Goal: Task Accomplishment & Management: Use online tool/utility

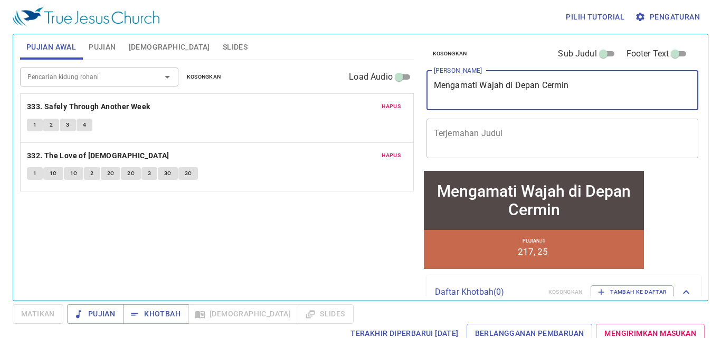
drag, startPoint x: 578, startPoint y: 89, endPoint x: 399, endPoint y: 84, distance: 178.4
click at [399, 84] on div "Pujian Awal Pujian Alkitab Slides Pencarian kidung rohani Pencarian kidung roha…" at bounding box center [360, 163] width 689 height 266
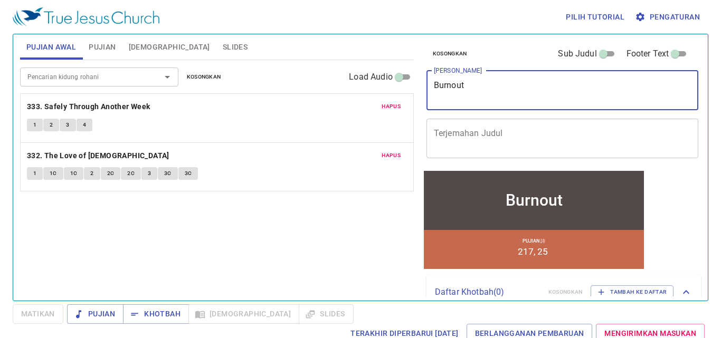
type textarea "Burnout"
click at [393, 104] on span "Hapus" at bounding box center [390, 106] width 19 height 9
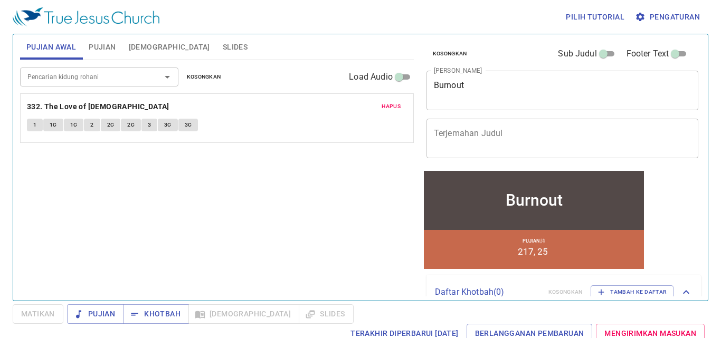
click at [390, 106] on span "Hapus" at bounding box center [390, 106] width 19 height 9
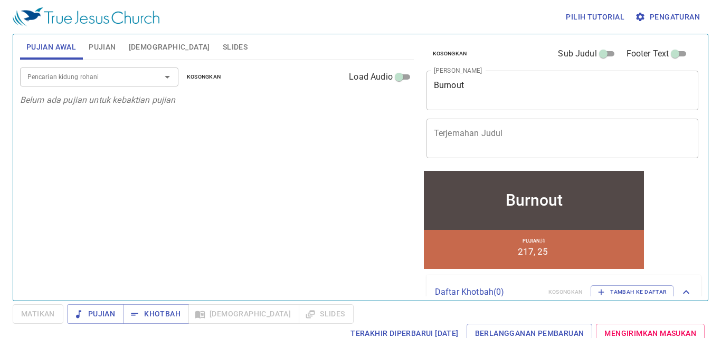
click at [141, 81] on input "Pencarian kidung rohani" at bounding box center [83, 77] width 121 height 12
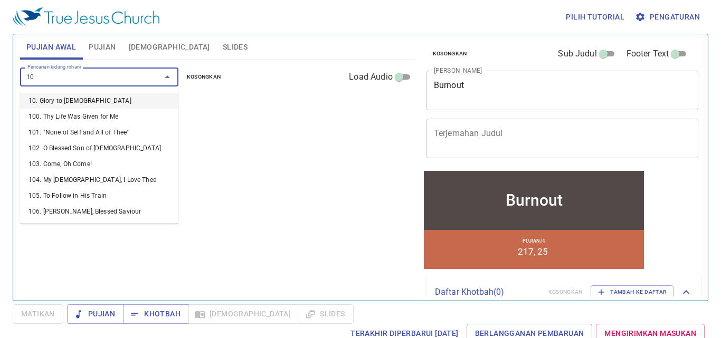
type input "106"
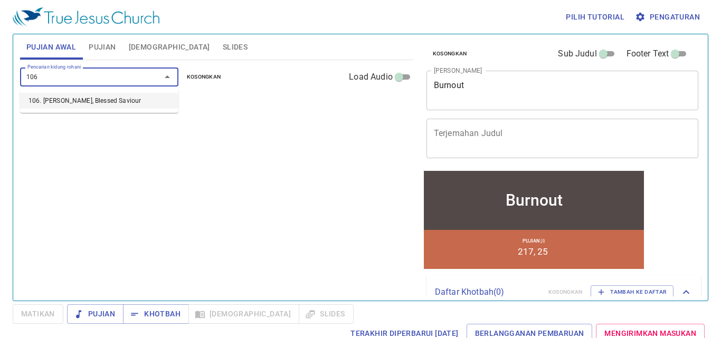
click at [125, 99] on li "106. Jesus, Blessed Saviour" at bounding box center [99, 101] width 158 height 16
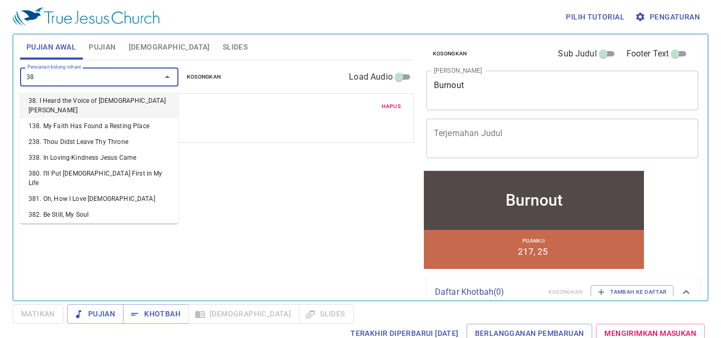
type input "388"
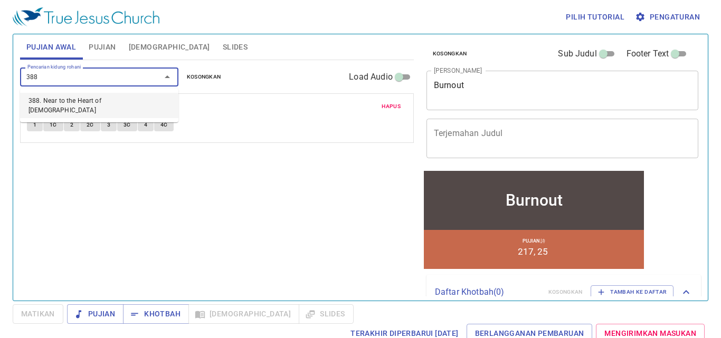
click at [146, 104] on li "388. Near to the Heart of God" at bounding box center [99, 105] width 158 height 25
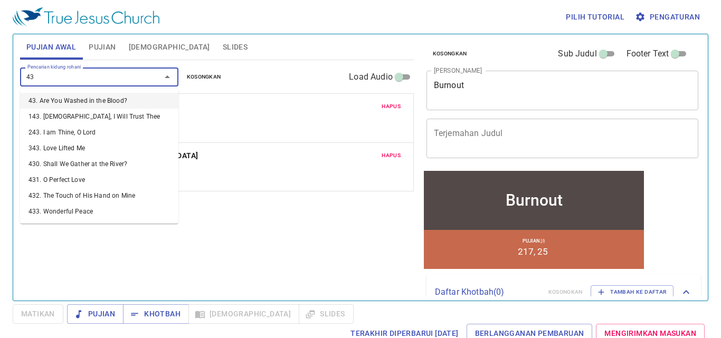
type input "437"
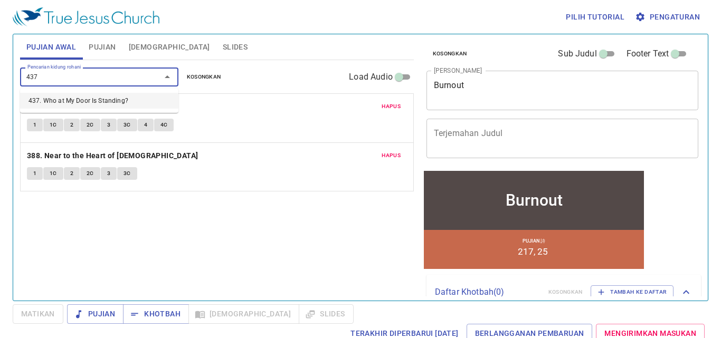
click at [111, 100] on li "437. Who at My Door Is Standing?" at bounding box center [99, 101] width 158 height 16
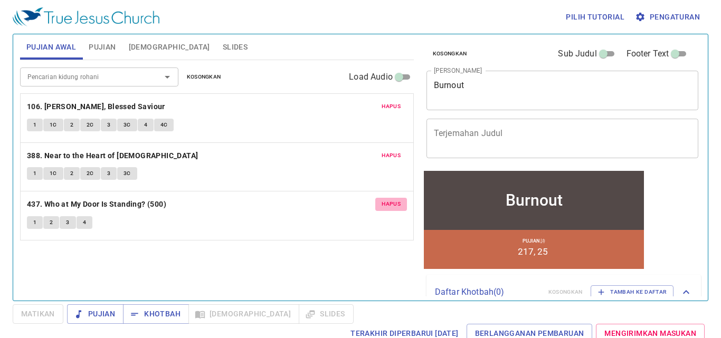
click at [391, 202] on span "Hapus" at bounding box center [390, 203] width 19 height 9
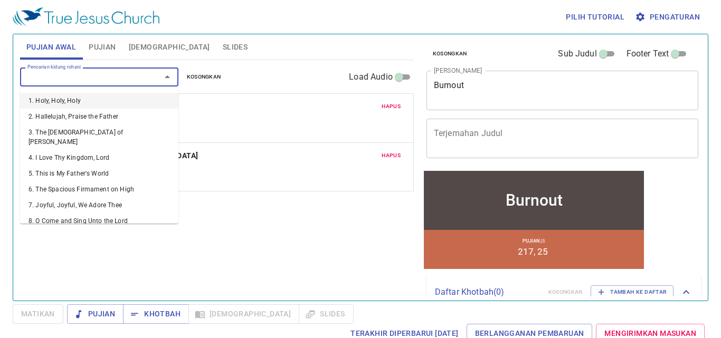
click at [135, 78] on input "Pencarian kidung rohani" at bounding box center [83, 77] width 121 height 12
type input "502"
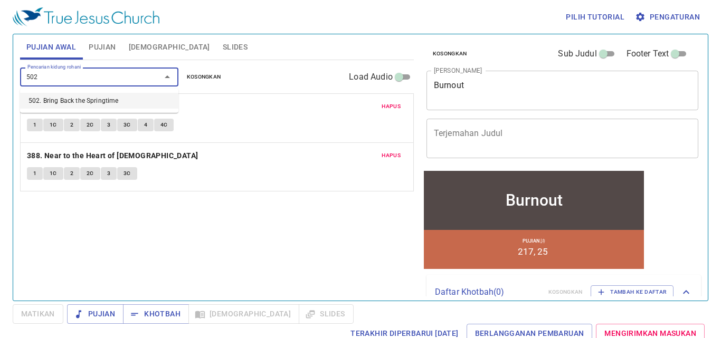
click at [99, 100] on li "502. Bring Back the Springtime" at bounding box center [99, 101] width 158 height 16
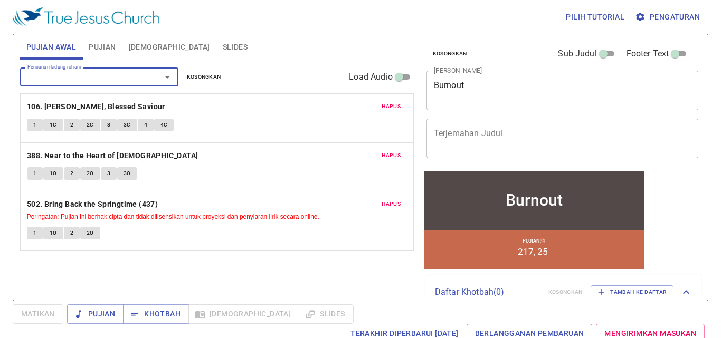
click at [104, 49] on span "Pujian" at bounding box center [102, 47] width 27 height 13
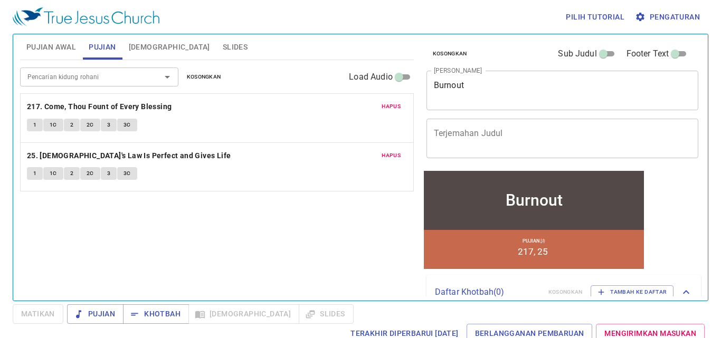
click at [88, 81] on input "Pencarian kidung rohani" at bounding box center [83, 77] width 121 height 12
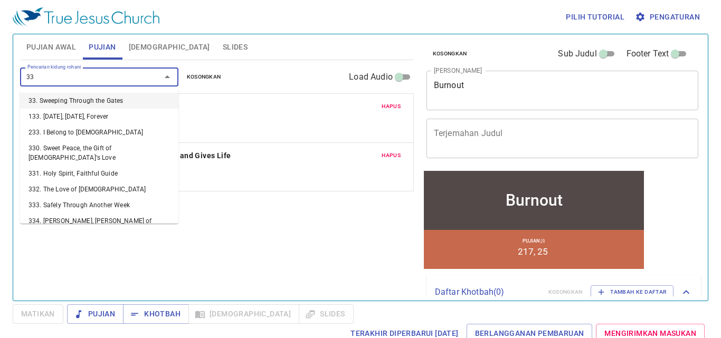
type input "336"
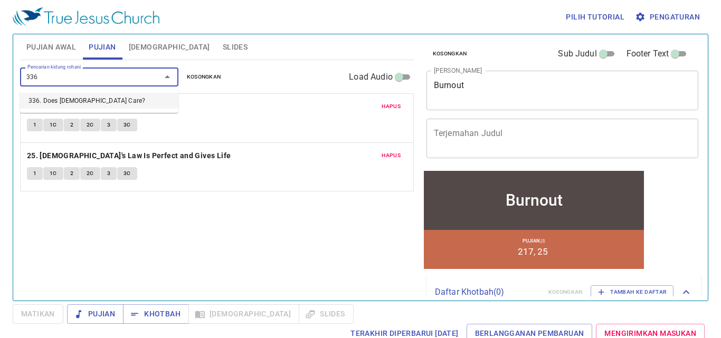
click at [88, 100] on li "336. Does [DEMOGRAPHIC_DATA] Care?" at bounding box center [99, 101] width 158 height 16
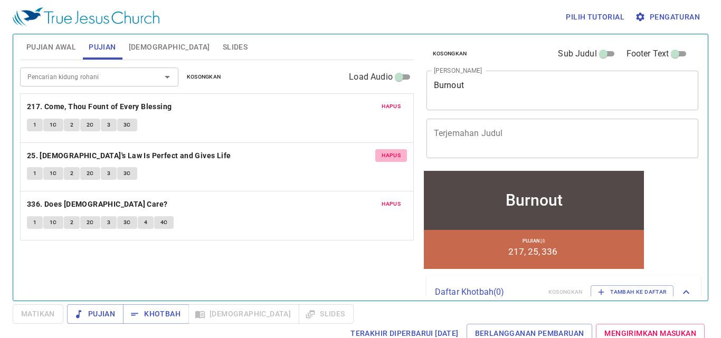
click at [385, 153] on span "Hapus" at bounding box center [390, 155] width 19 height 9
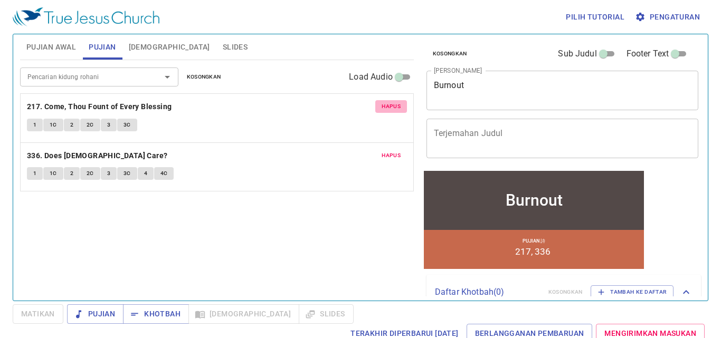
click at [391, 106] on span "Hapus" at bounding box center [390, 106] width 19 height 9
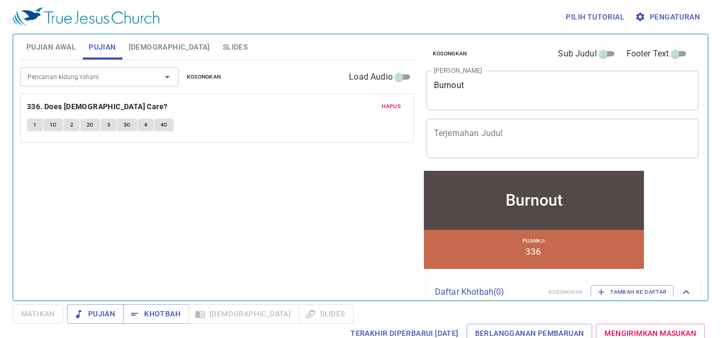
click at [68, 74] on input "Pencarian kidung rohani" at bounding box center [83, 77] width 121 height 12
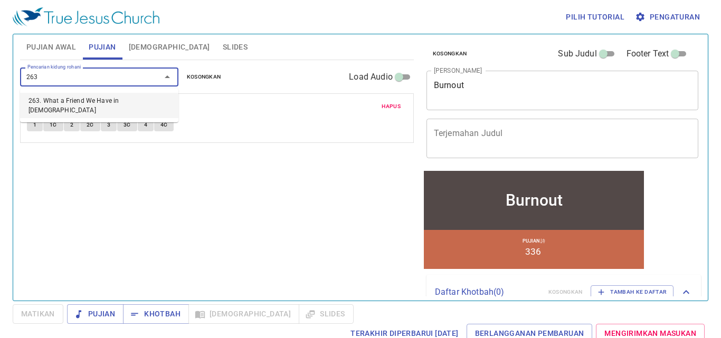
click at [94, 100] on li "263. What a Friend We Have in [DEMOGRAPHIC_DATA]" at bounding box center [99, 105] width 158 height 25
type input "263. What a Friend We Have in [DEMOGRAPHIC_DATA]"
click at [94, 100] on div "Hapus 336. Does Jesus Care? 1 1C 2 2C 3 3C 4 4C" at bounding box center [217, 118] width 393 height 49
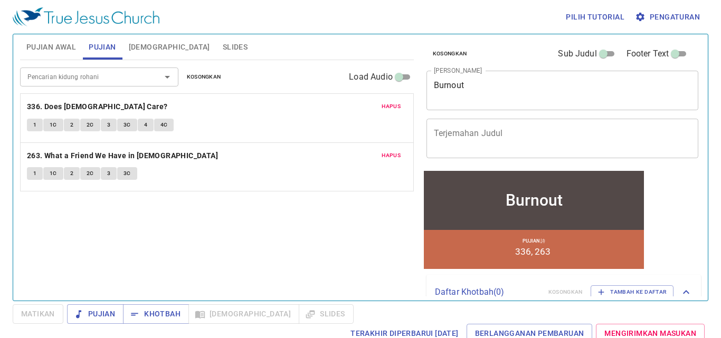
click at [689, 12] on span "Pengaturan" at bounding box center [668, 17] width 63 height 13
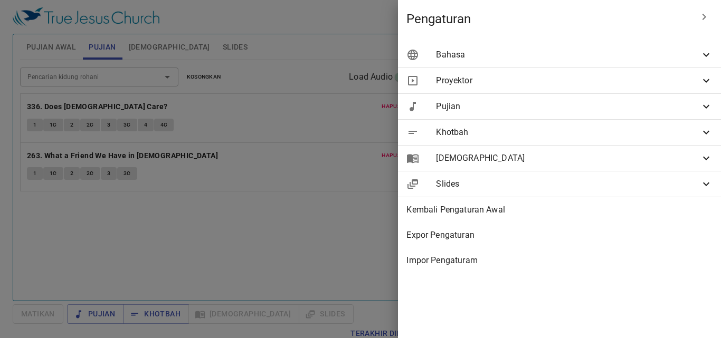
click at [507, 54] on span "Bahasa" at bounding box center [568, 55] width 264 height 13
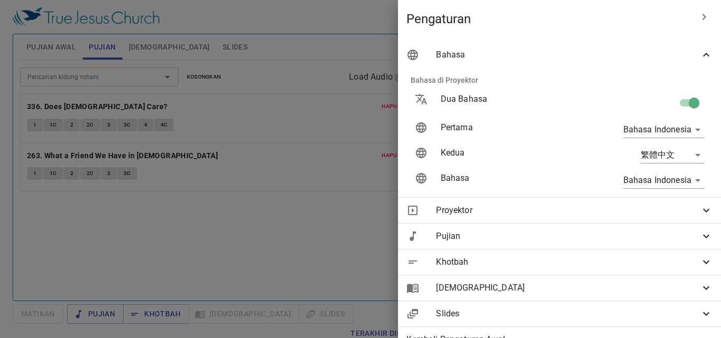
click at [673, 149] on body "Pilih tutorial Pengaturan Pujian Awal Pujian Alkitab Slides Pencarian kidung ro…" at bounding box center [360, 169] width 721 height 338
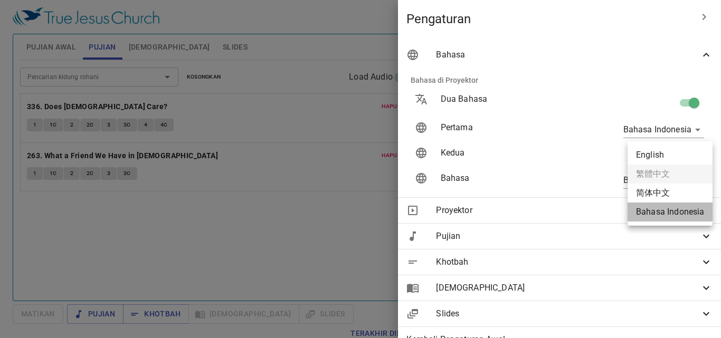
click at [659, 204] on li "Bahasa Indonesia" at bounding box center [669, 212] width 85 height 19
type input "zh"
type input "id"
type input "cuv-t"
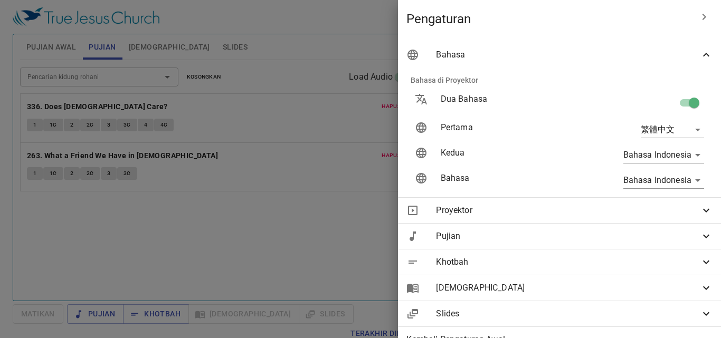
click at [653, 119] on div "繁體中文 zh" at bounding box center [648, 130] width 127 height 34
click at [661, 132] on body "Pilih tutorial Pengaturan Pujian Awal Pujian Alkitab Slides Pencarian kidung ro…" at bounding box center [360, 169] width 721 height 338
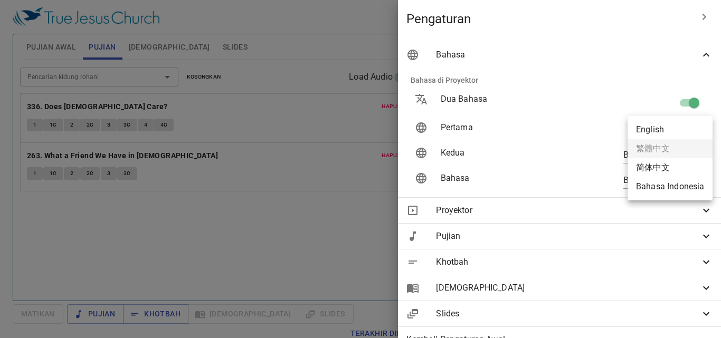
click at [663, 182] on li "Bahasa Indonesia" at bounding box center [669, 186] width 85 height 19
type input "id"
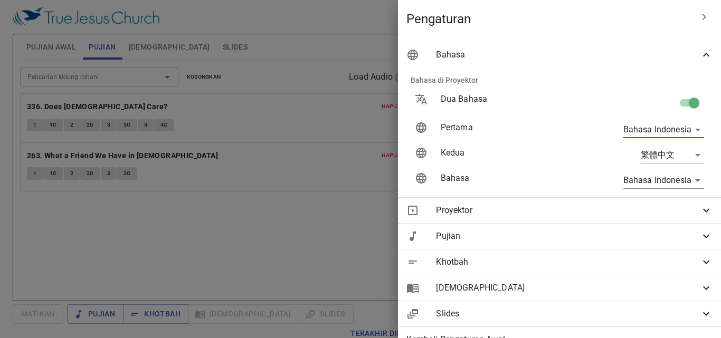
click at [660, 155] on body "Pilih tutorial Pengaturan Pujian Awal Pujian Alkitab Slides Pencarian kidung ro…" at bounding box center [360, 169] width 721 height 338
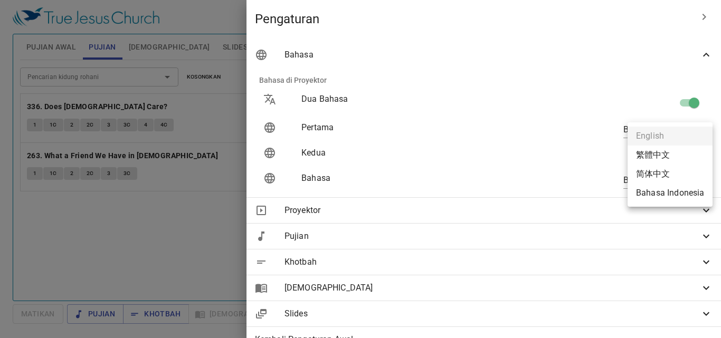
click at [660, 156] on body "Pilih tutorial Pengaturan Pujian Awal Pujian Alkitab Slides Pencarian kidung ro…" at bounding box center [360, 169] width 721 height 338
click at [660, 156] on li "繁體中文" at bounding box center [669, 155] width 85 height 19
type input "zh"
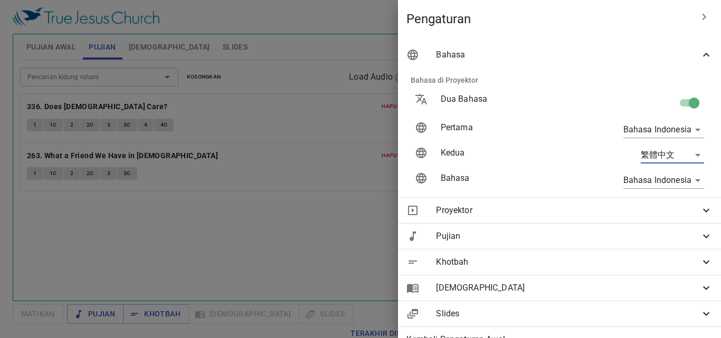
click at [680, 105] on input "checkbox" at bounding box center [694, 105] width 60 height 20
checkbox input "false"
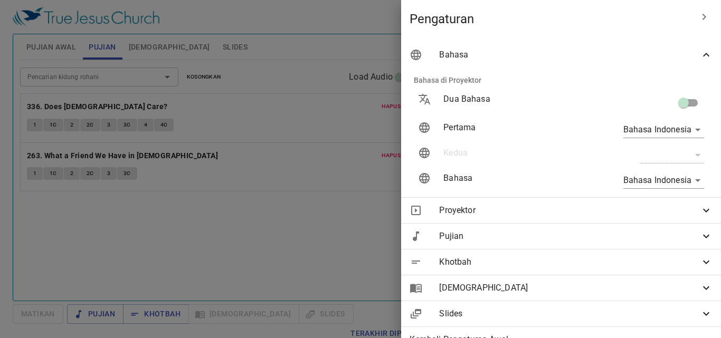
click at [372, 42] on div at bounding box center [360, 169] width 721 height 338
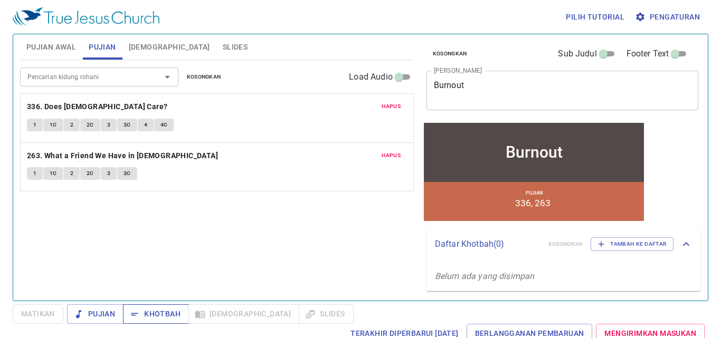
click at [151, 313] on span "Khotbah" at bounding box center [155, 314] width 49 height 13
click at [43, 313] on span "Matikan" at bounding box center [38, 314] width 34 height 13
click at [43, 313] on span "Matikan" at bounding box center [38, 314] width 51 height 20
click at [165, 314] on span "Khotbah" at bounding box center [155, 314] width 49 height 13
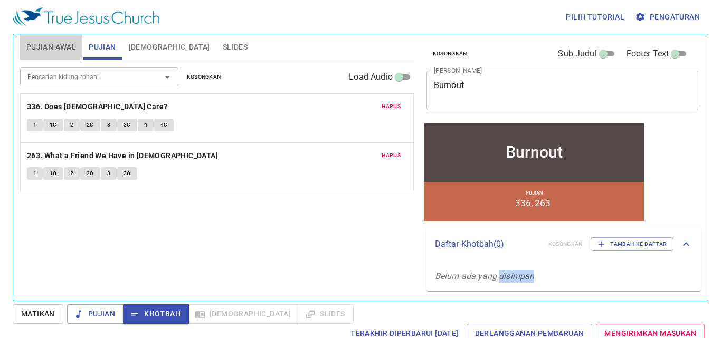
click at [56, 41] on span "Pujian Awal" at bounding box center [51, 47] width 50 height 13
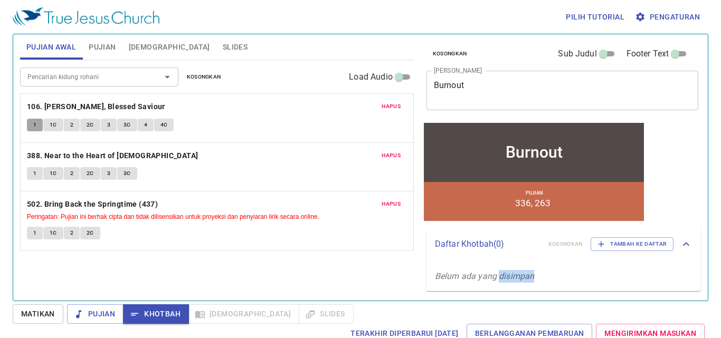
click at [36, 128] on span "1" at bounding box center [34, 124] width 3 height 9
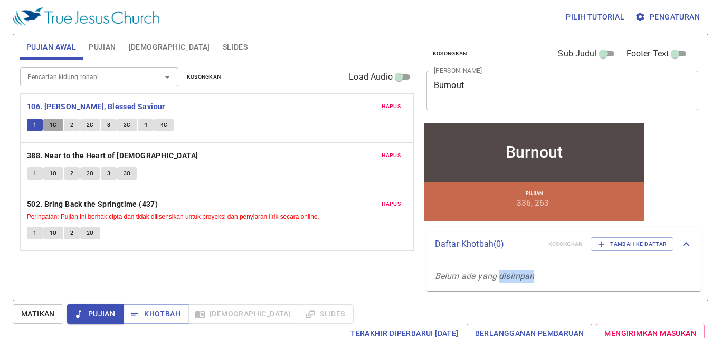
click at [49, 125] on button "1C" at bounding box center [53, 125] width 20 height 13
click at [35, 120] on span "1" at bounding box center [34, 124] width 3 height 9
click at [56, 126] on span "1C" at bounding box center [53, 124] width 7 height 9
click at [74, 123] on button "2" at bounding box center [72, 125] width 16 height 13
click at [85, 123] on button "2C" at bounding box center [90, 125] width 20 height 13
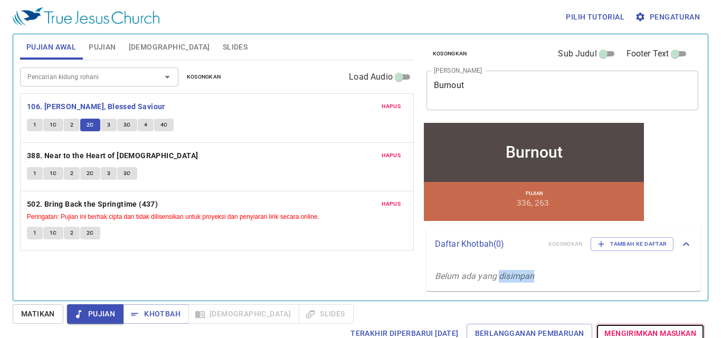
drag, startPoint x: 515, startPoint y: 278, endPoint x: 595, endPoint y: 315, distance: 87.3
click at [596, 324] on link "Mengirimkan Masukan" at bounding box center [650, 334] width 109 height 20
click at [110, 123] on button "3" at bounding box center [109, 125] width 16 height 13
click at [129, 123] on span "3C" at bounding box center [126, 124] width 7 height 9
click at [145, 124] on span "4" at bounding box center [145, 124] width 3 height 9
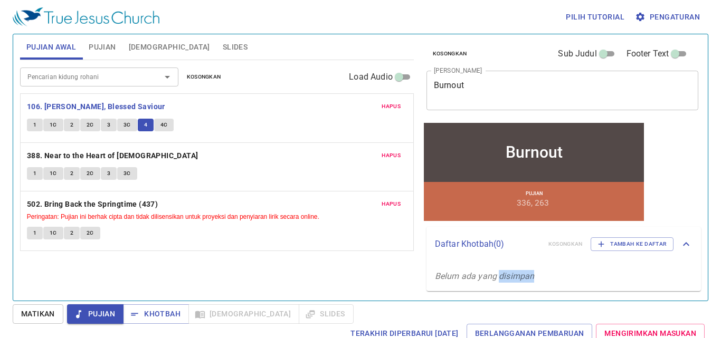
click at [145, 124] on span "4" at bounding box center [145, 124] width 3 height 9
click at [162, 126] on span "4C" at bounding box center [163, 124] width 7 height 9
click at [37, 171] on button "1" at bounding box center [35, 173] width 16 height 13
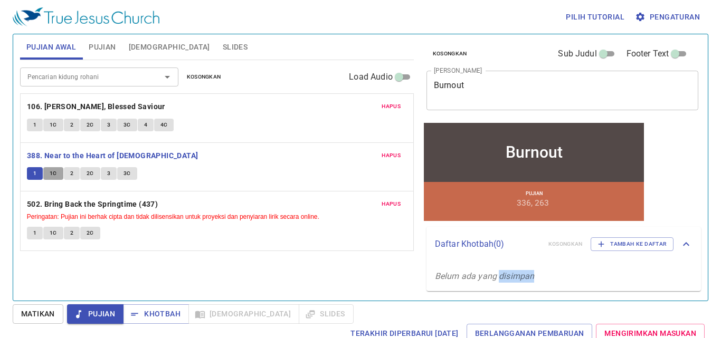
click at [54, 176] on span "1C" at bounding box center [53, 173] width 7 height 9
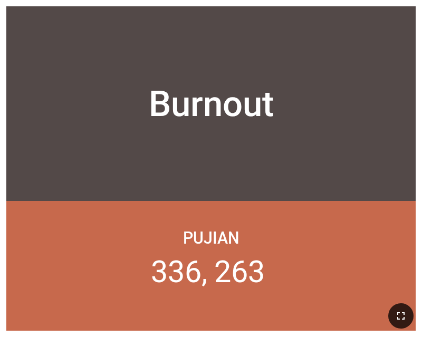
click at [400, 312] on icon "button" at bounding box center [401, 316] width 13 height 13
click at [394, 314] on button "button" at bounding box center [400, 315] width 25 height 25
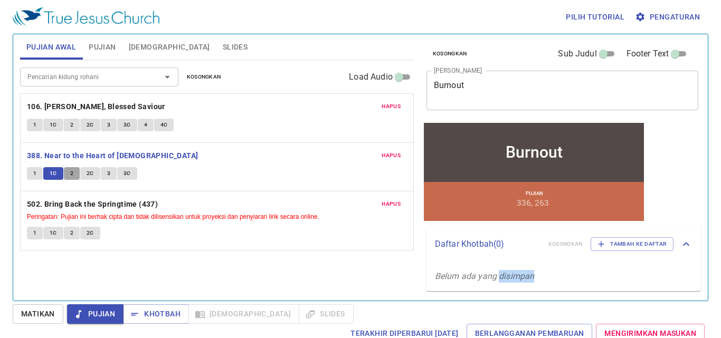
click at [73, 174] on span "2" at bounding box center [71, 173] width 3 height 9
click at [88, 173] on span "2C" at bounding box center [90, 173] width 7 height 9
click at [106, 172] on button "3" at bounding box center [109, 173] width 16 height 13
click at [128, 172] on span "3C" at bounding box center [126, 173] width 7 height 9
click at [35, 233] on span "1" at bounding box center [34, 232] width 3 height 9
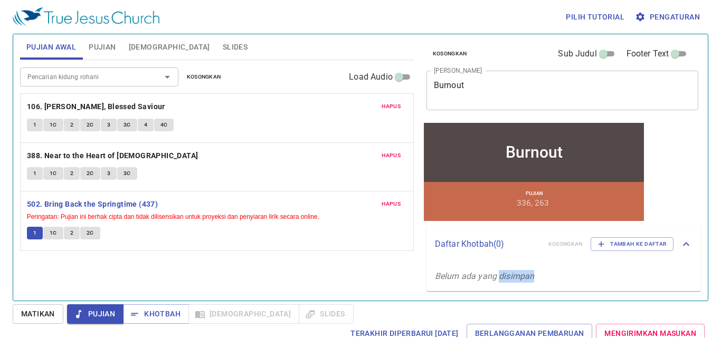
click at [55, 233] on span "1C" at bounding box center [53, 232] width 7 height 9
click at [72, 234] on span "2" at bounding box center [71, 232] width 3 height 9
click at [89, 232] on span "2C" at bounding box center [90, 232] width 7 height 9
click at [39, 316] on span "Matikan" at bounding box center [38, 314] width 34 height 13
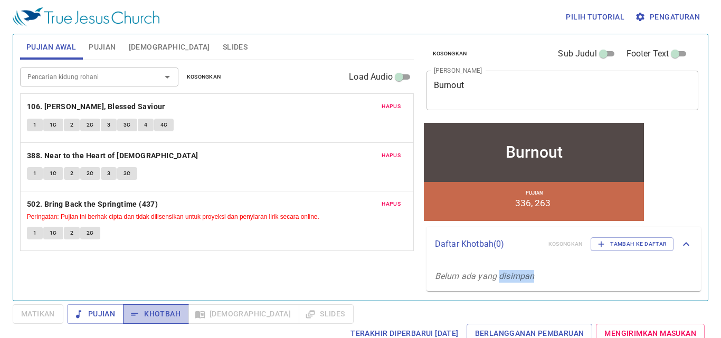
click at [160, 317] on span "Khotbah" at bounding box center [155, 314] width 49 height 13
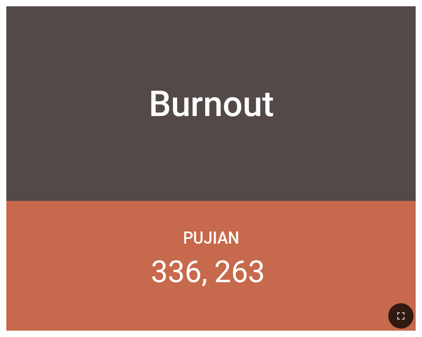
drag, startPoint x: 400, startPoint y: 314, endPoint x: 426, endPoint y: 363, distance: 55.2
click at [400, 314] on icon "button" at bounding box center [401, 316] width 13 height 13
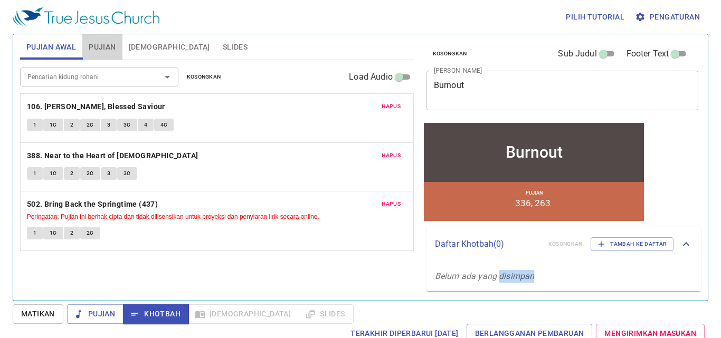
click at [108, 44] on span "Pujian" at bounding box center [102, 47] width 27 height 13
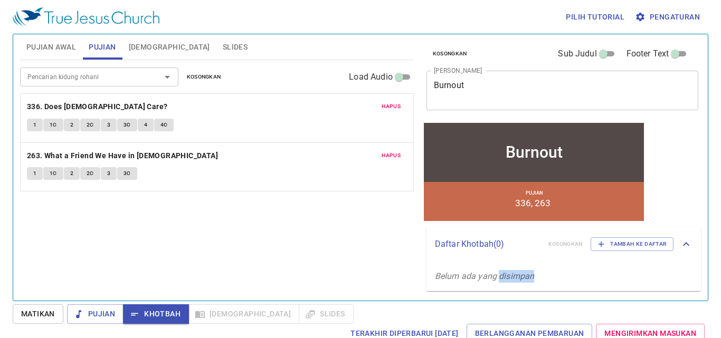
click at [36, 124] on span "1" at bounding box center [34, 124] width 3 height 9
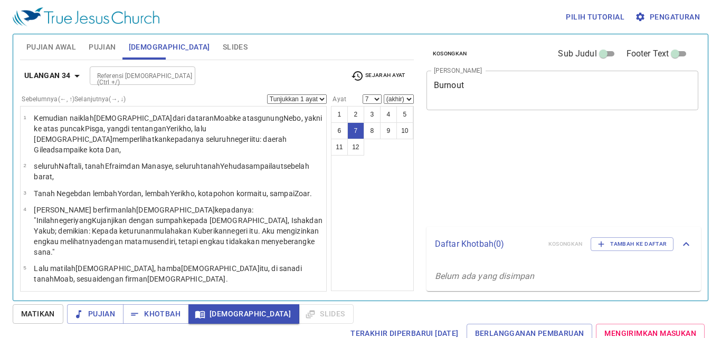
select select "7"
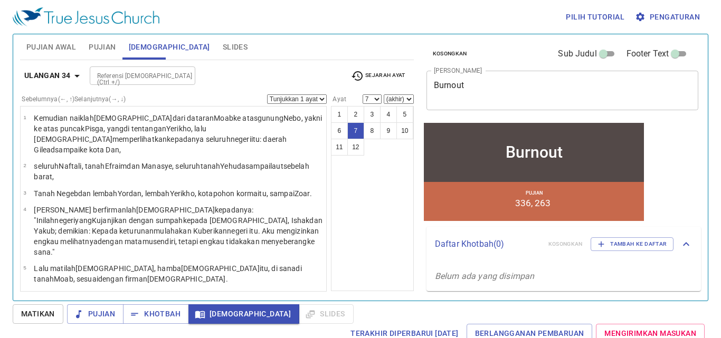
scroll to position [119, 0]
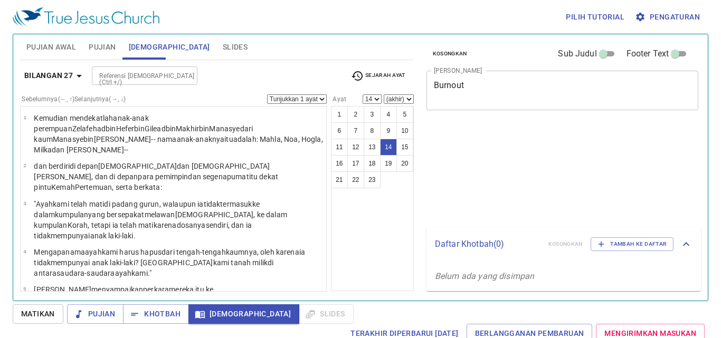
select select "14"
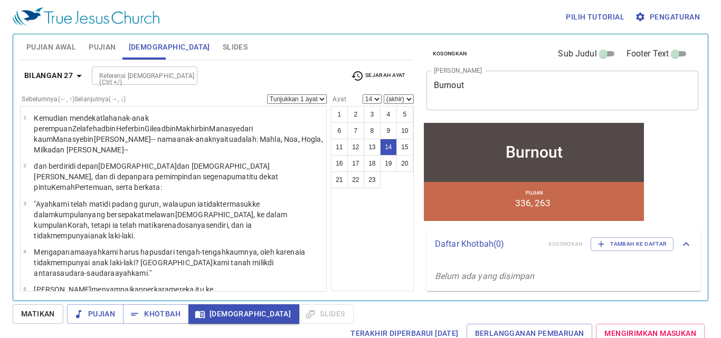
scroll to position [335, 0]
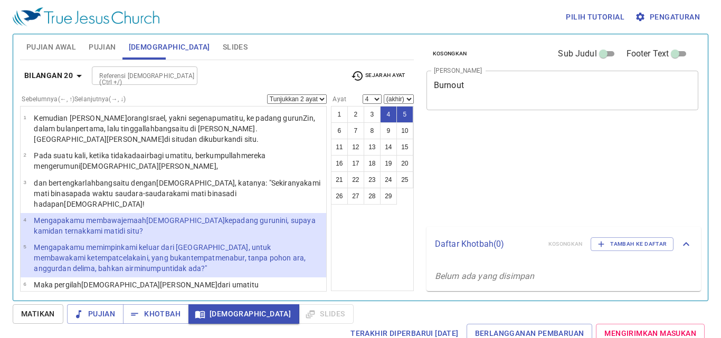
select select "2"
select select "4"
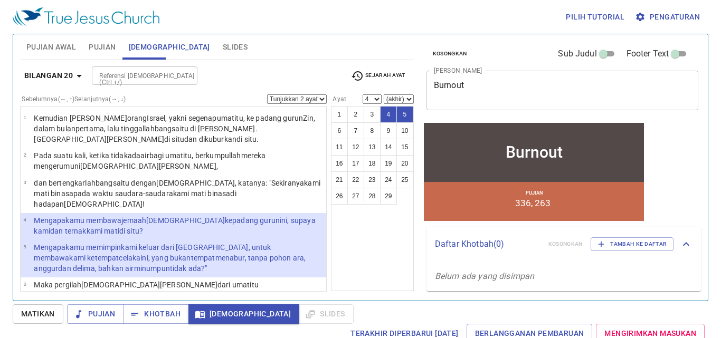
scroll to position [53, 0]
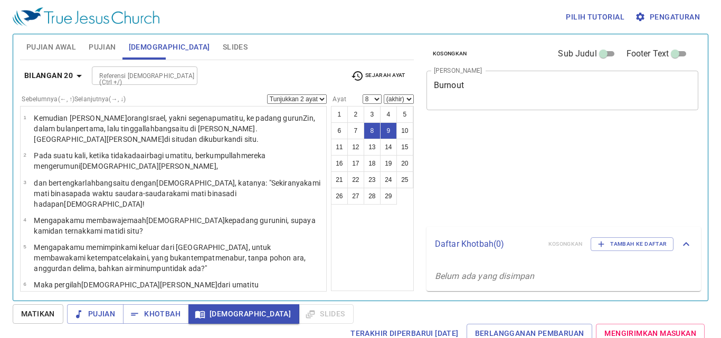
select select "2"
select select "8"
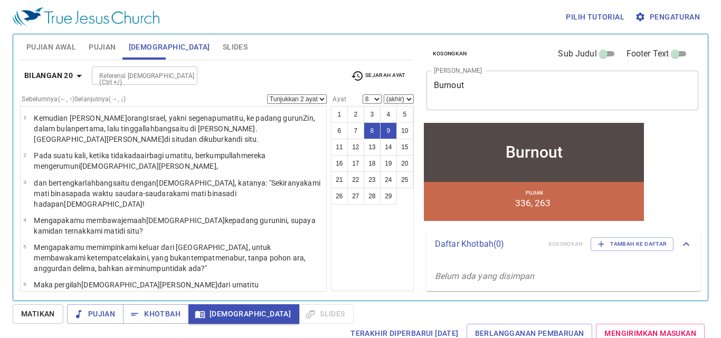
scroll to position [241, 0]
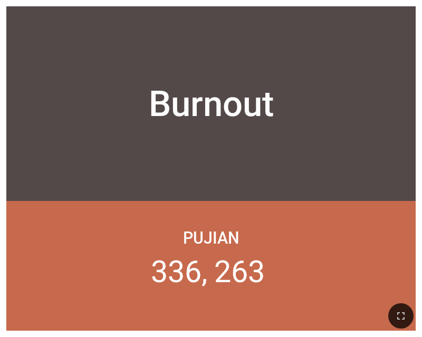
drag, startPoint x: 403, startPoint y: 314, endPoint x: 511, endPoint y: 368, distance: 120.3
click at [403, 314] on icon "button" at bounding box center [401, 316] width 13 height 13
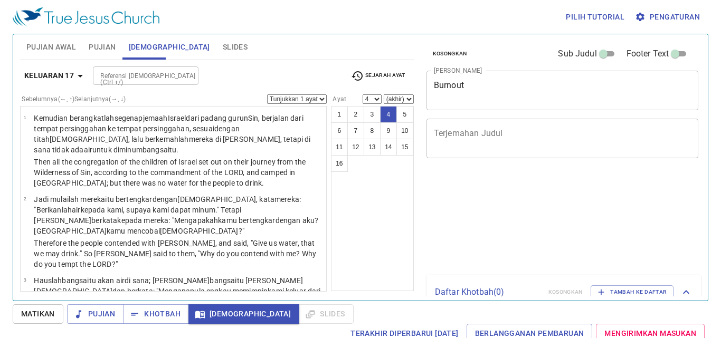
select select "4"
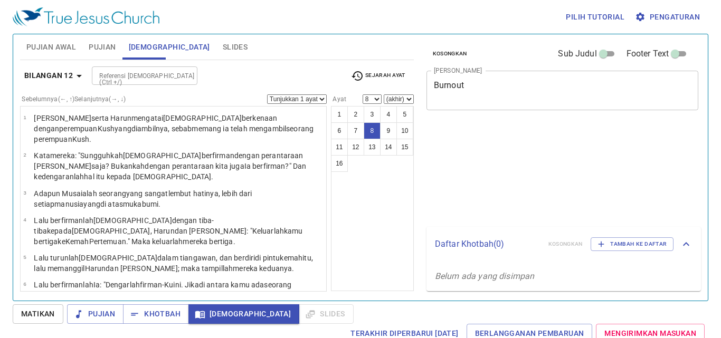
select select "8"
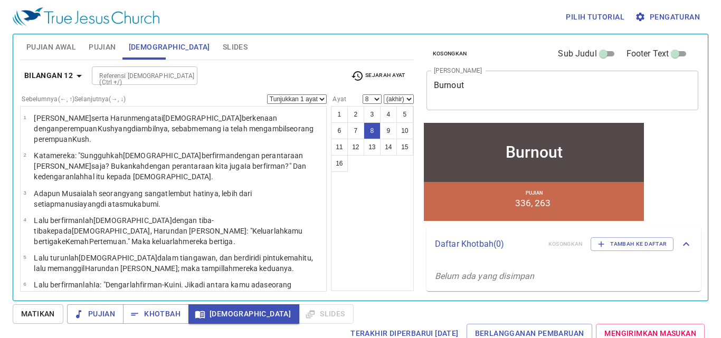
scroll to position [155, 0]
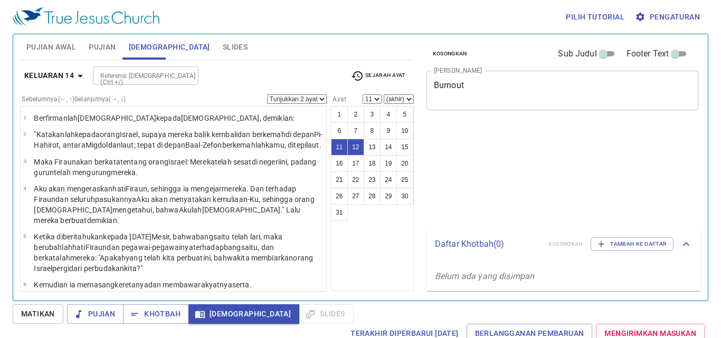
select select "2"
select select "11"
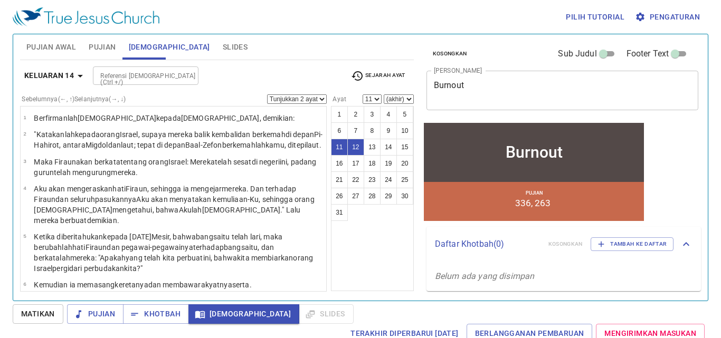
scroll to position [243, 0]
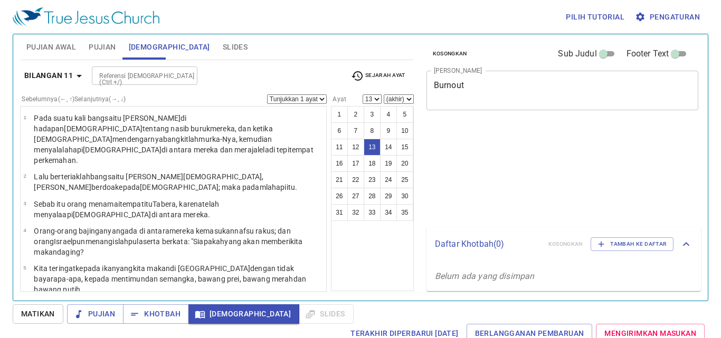
select select "13"
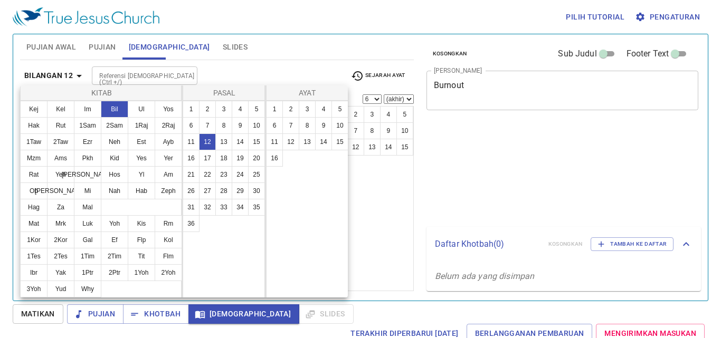
select select "6"
